Goal: Task Accomplishment & Management: Manage account settings

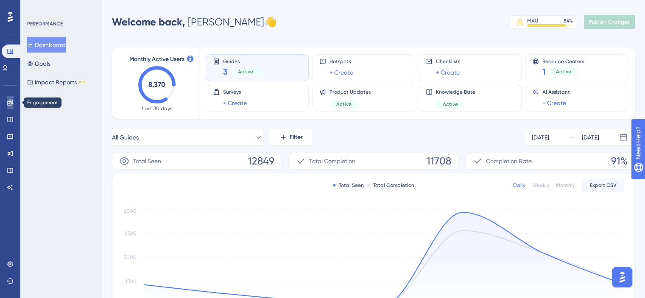
click at [10, 101] on icon at bounding box center [10, 102] width 7 height 7
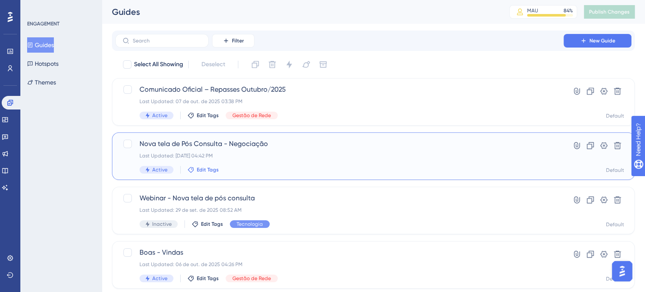
click at [207, 171] on span "Edit Tags" at bounding box center [208, 169] width 22 height 7
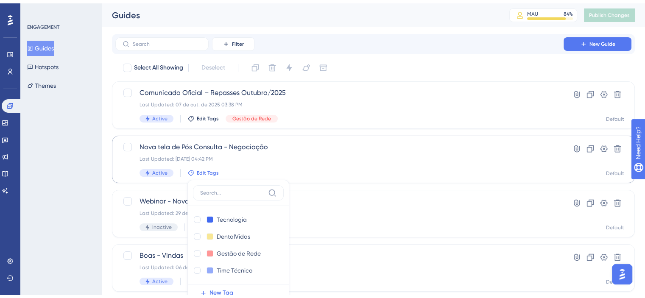
scroll to position [71, 0]
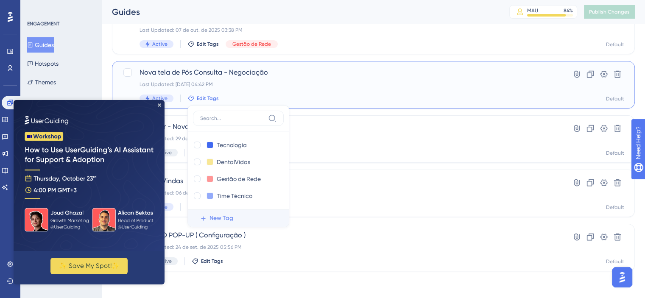
click at [225, 215] on span "New Tag" at bounding box center [222, 218] width 24 height 10
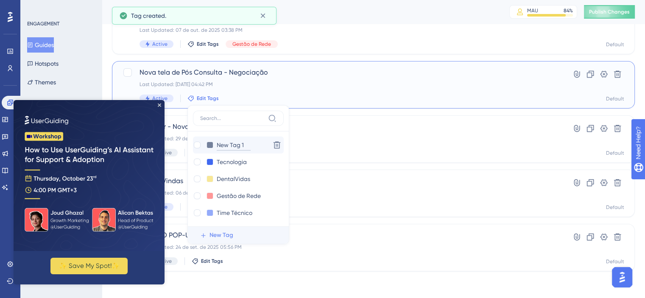
click at [234, 149] on input "New Tag 1" at bounding box center [234, 145] width 34 height 11
click at [236, 147] on input "New Tag 1" at bounding box center [234, 145] width 34 height 11
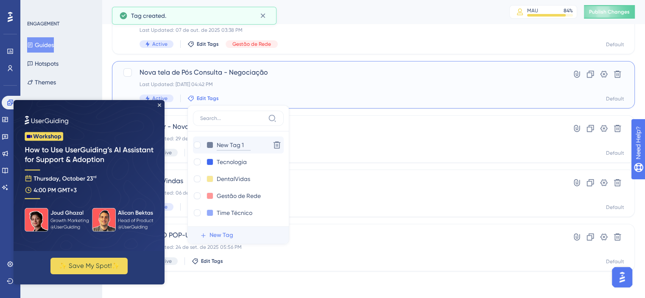
click at [236, 147] on input "New Tag 1" at bounding box center [234, 145] width 34 height 11
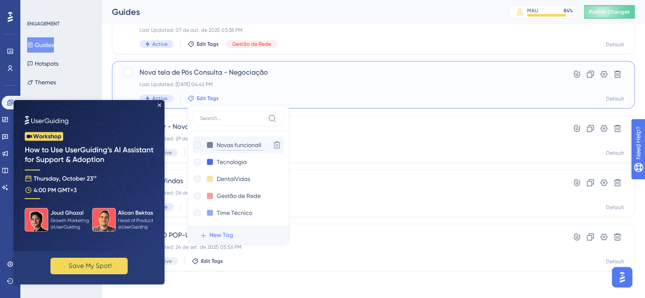
type input "Novas funcionalid"
click at [236, 147] on input "Novas funcionalid" at bounding box center [242, 145] width 50 height 11
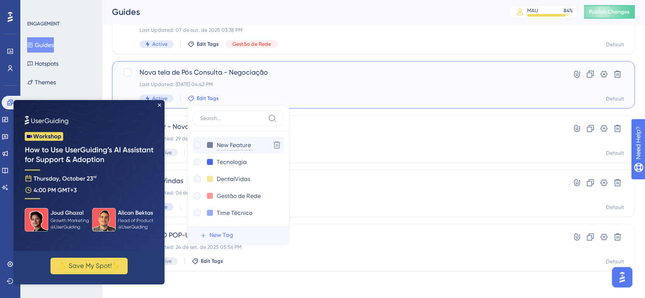
type input "New Feature"
click at [199, 146] on div at bounding box center [197, 145] width 7 height 7
click at [241, 146] on input "New Feature" at bounding box center [235, 145] width 36 height 11
click at [244, 158] on input "Tecnologia" at bounding box center [234, 162] width 34 height 11
click at [225, 144] on input "New Feature" at bounding box center [235, 145] width 36 height 11
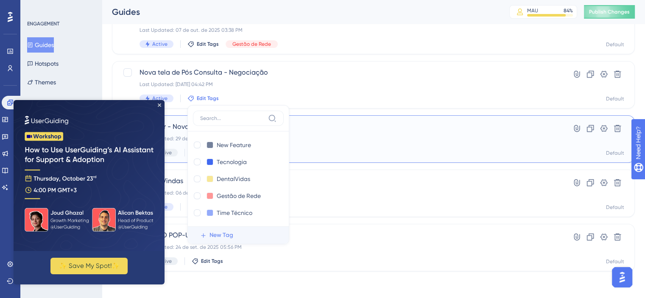
click at [339, 157] on div "Webinar - Nova tela de pós consulta Last Updated: 29 de set. de 2025 08:52 AM I…" at bounding box center [373, 139] width 523 height 48
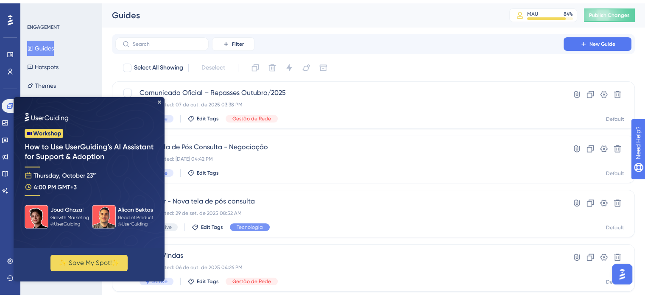
scroll to position [71, 0]
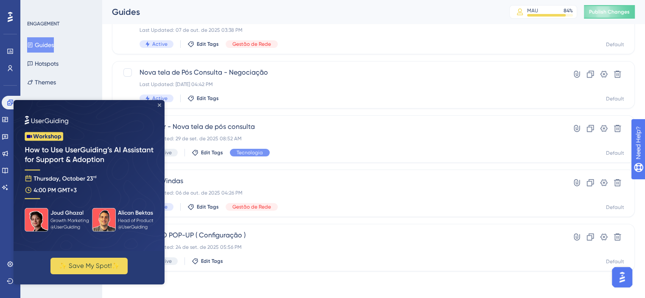
click at [158, 104] on icon "Close Preview" at bounding box center [159, 105] width 3 height 3
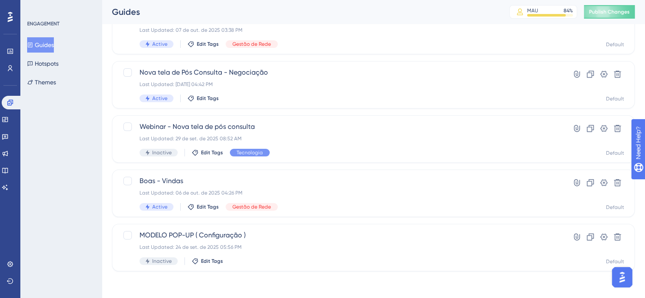
scroll to position [0, 0]
click at [201, 0] on html "You Unlocked a Reward! Share your experience on G2 and claim your $100 gift car…" at bounding box center [327, 135] width 652 height 298
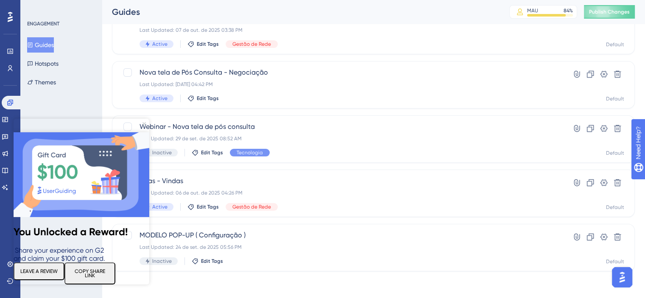
click at [146, 122] on icon "Close Preview" at bounding box center [144, 123] width 3 height 3
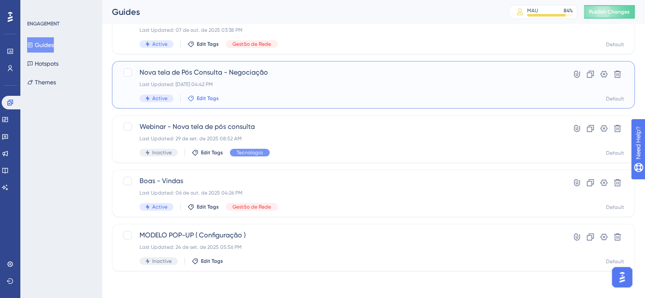
click at [212, 98] on span "Edit Tags" at bounding box center [208, 98] width 22 height 7
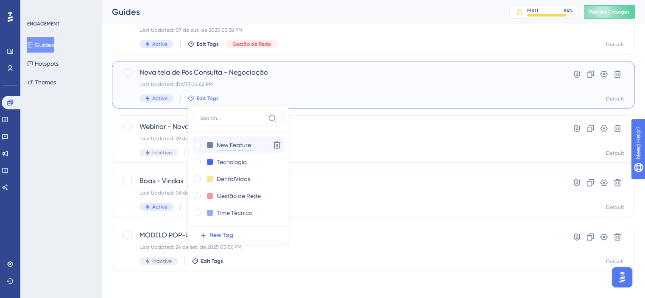
click at [221, 146] on input "New Feature" at bounding box center [235, 145] width 36 height 11
click at [194, 145] on div at bounding box center [197, 145] width 7 height 7
checkbox input "true"
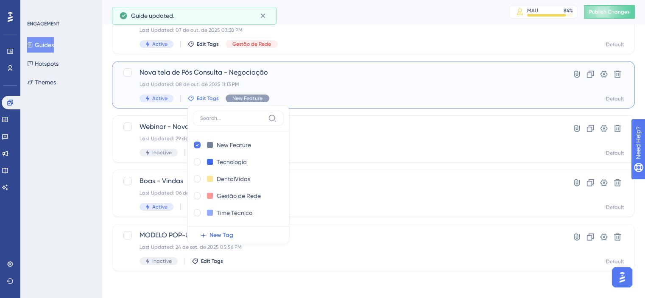
click at [149, 103] on div "Nova tela de Pós Consulta - Negociação Last Updated: [DATE] 11:13 PM Active Edi…" at bounding box center [373, 85] width 523 height 48
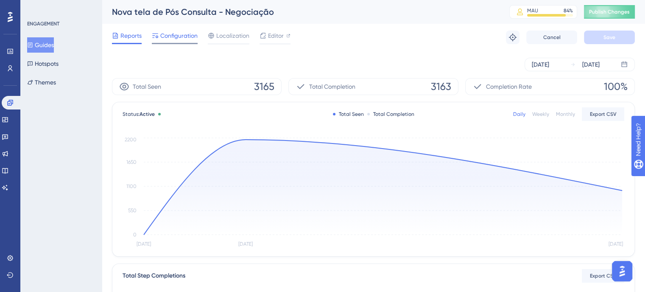
click at [177, 34] on span "Configuration" at bounding box center [178, 36] width 37 height 10
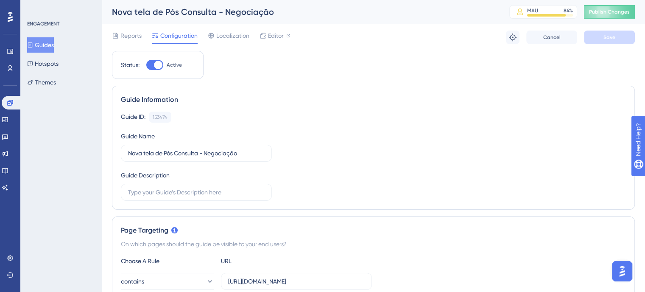
click at [160, 65] on div at bounding box center [158, 65] width 8 height 8
click at [146, 65] on input "Active" at bounding box center [146, 65] width 0 height 0
checkbox input "false"
click at [610, 31] on button "Save" at bounding box center [609, 38] width 51 height 14
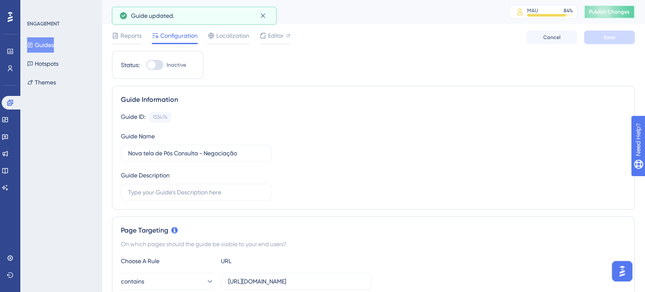
click at [622, 15] on span "Publish Changes" at bounding box center [609, 11] width 41 height 7
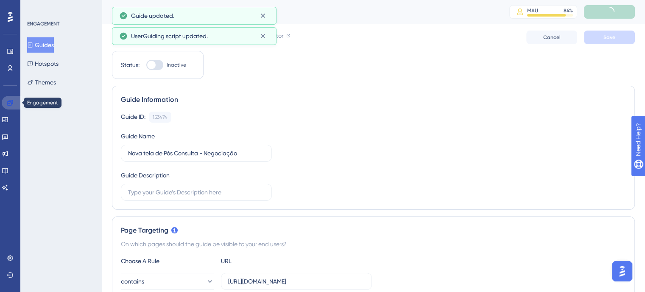
click at [13, 104] on icon at bounding box center [10, 102] width 7 height 7
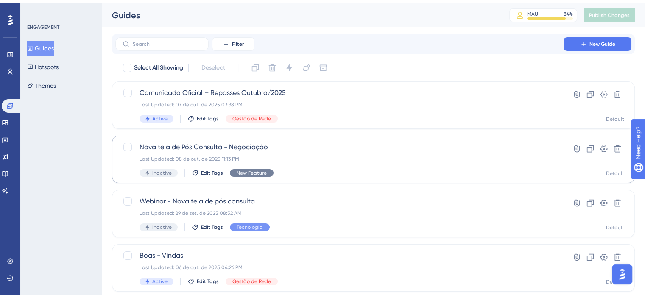
scroll to position [71, 0]
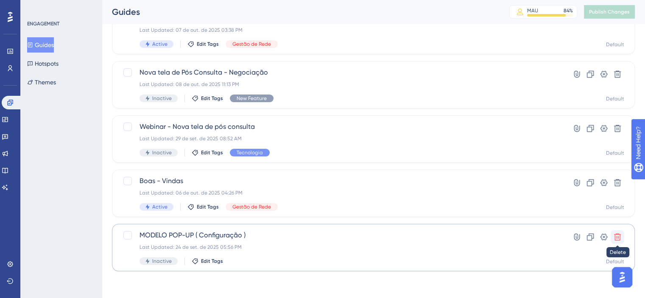
click at [621, 237] on icon at bounding box center [617, 237] width 8 height 8
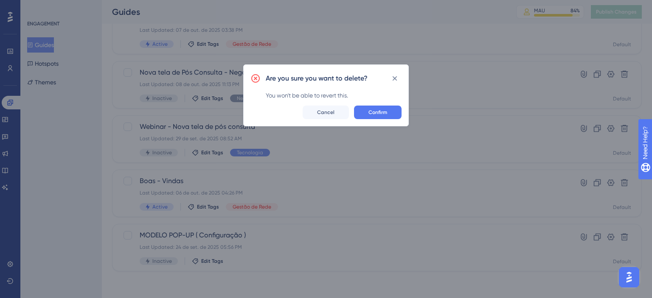
click at [387, 123] on div "Are you sure you want to delete? You won't be able to revert this. Confirm Canc…" at bounding box center [325, 95] width 165 height 62
click at [386, 113] on span "Confirm" at bounding box center [377, 112] width 19 height 7
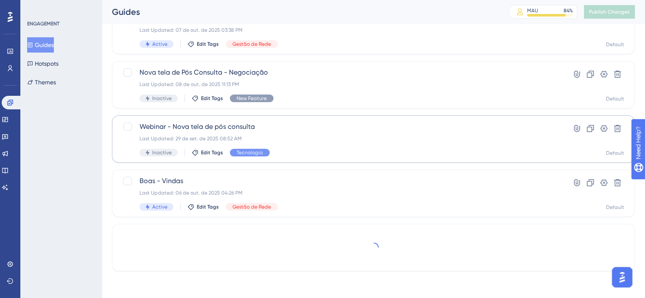
scroll to position [0, 0]
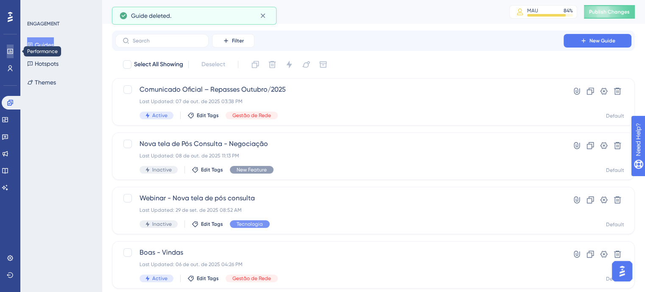
click at [11, 54] on icon at bounding box center [10, 51] width 7 height 7
